Goal: Information Seeking & Learning: Learn about a topic

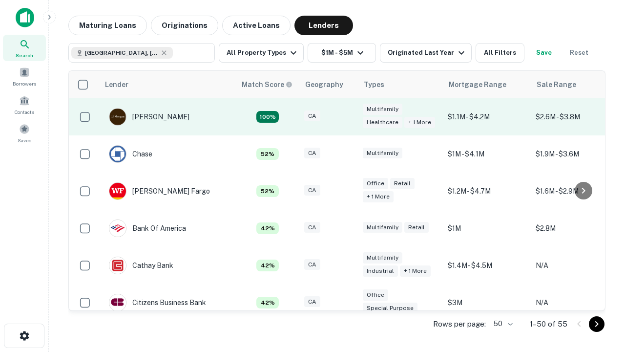
click at [347, 117] on div "CA" at bounding box center [328, 116] width 49 height 13
